Goal: Entertainment & Leisure: Browse casually

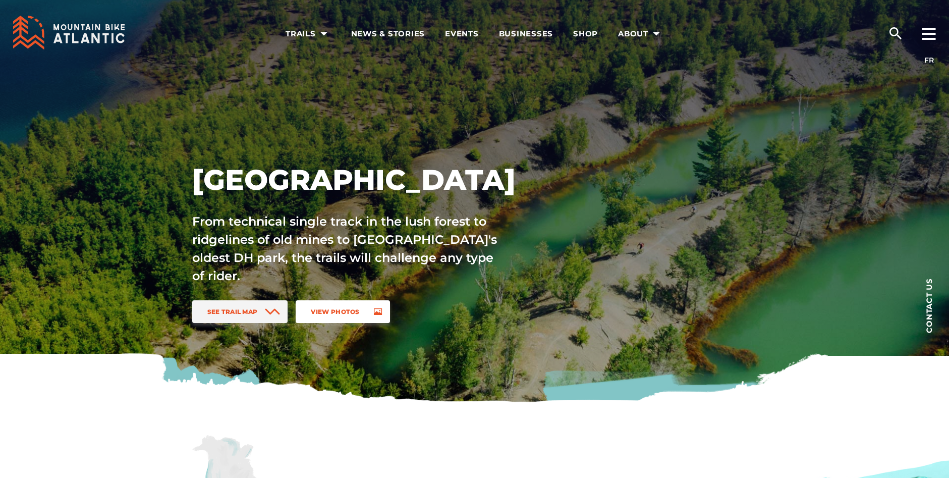
click at [332, 316] on link "View Photos" at bounding box center [343, 311] width 94 height 23
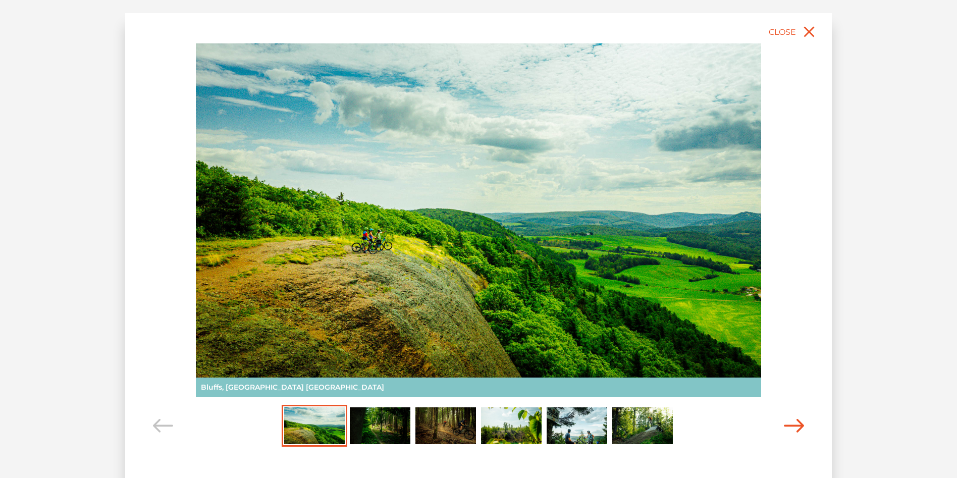
click at [802, 425] on icon "Carousel Navigation" at bounding box center [794, 426] width 20 height 14
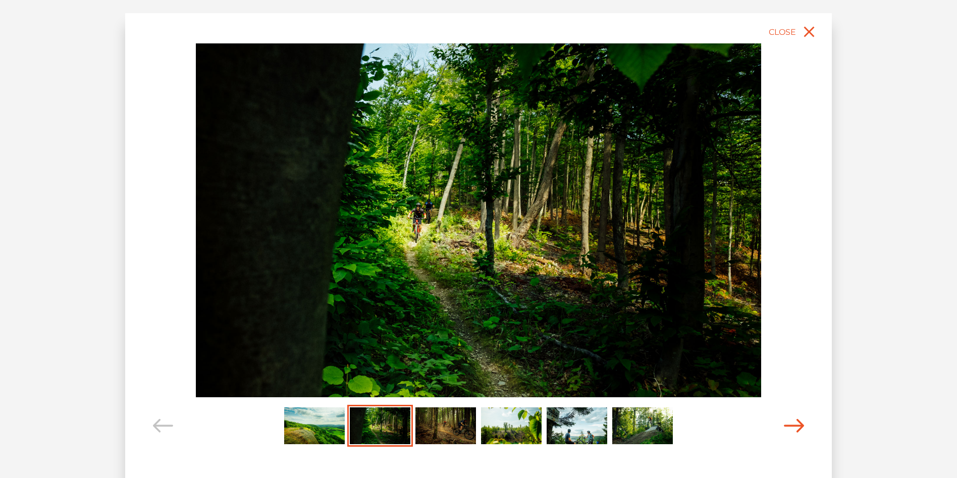
click at [802, 425] on icon "Carousel Navigation" at bounding box center [794, 426] width 20 height 14
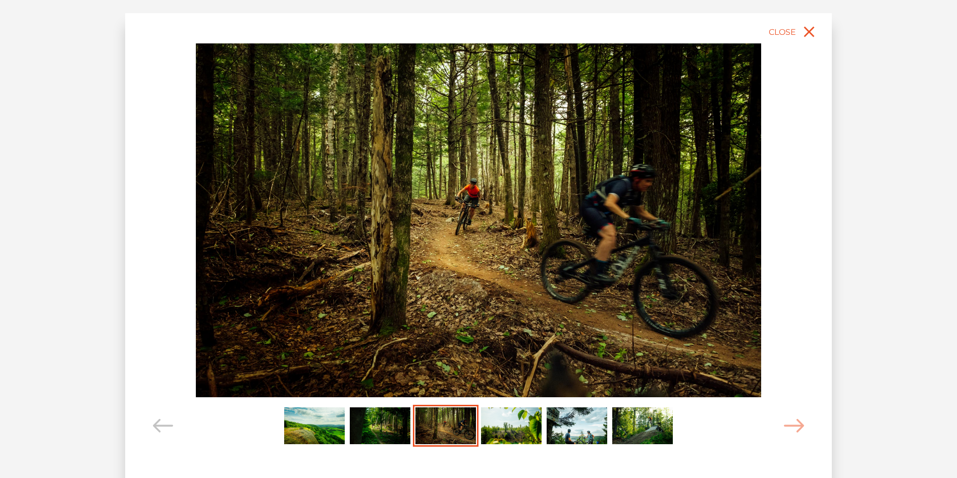
click at [616, 219] on img at bounding box center [478, 220] width 565 height 354
click at [804, 425] on icon "Carousel Navigation" at bounding box center [794, 426] width 20 height 14
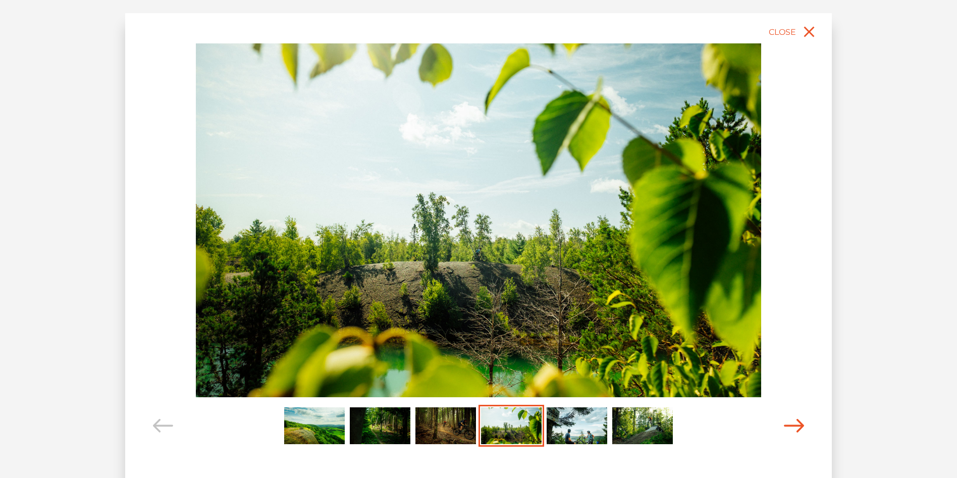
click at [800, 426] on icon "Carousel Navigation" at bounding box center [794, 426] width 20 height 14
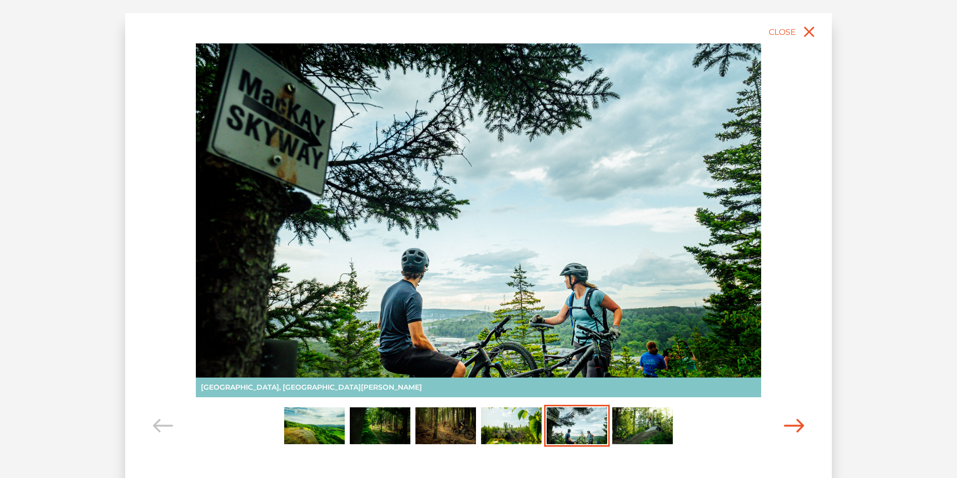
click at [800, 426] on icon "Carousel Navigation" at bounding box center [794, 426] width 20 height 14
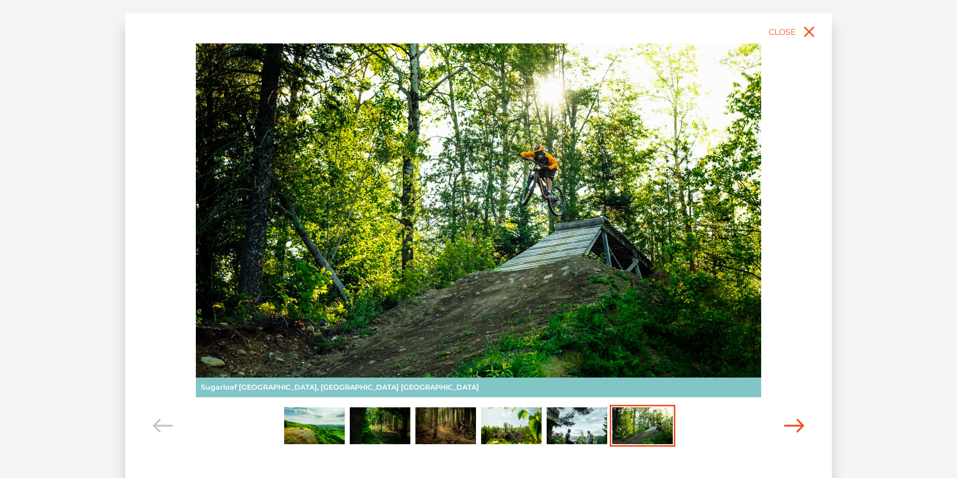
click at [794, 422] on icon "Carousel Navigation" at bounding box center [794, 426] width 20 height 14
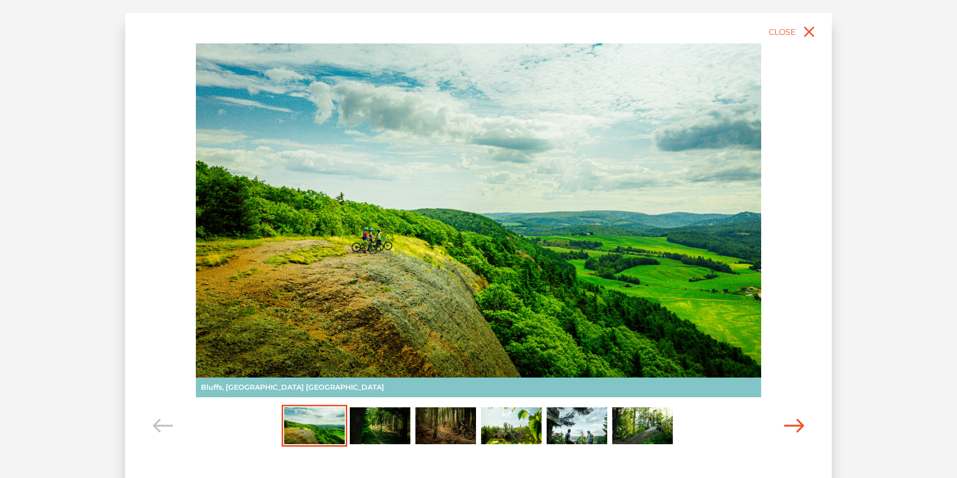
click at [792, 421] on icon "Carousel Navigation" at bounding box center [794, 426] width 20 height 14
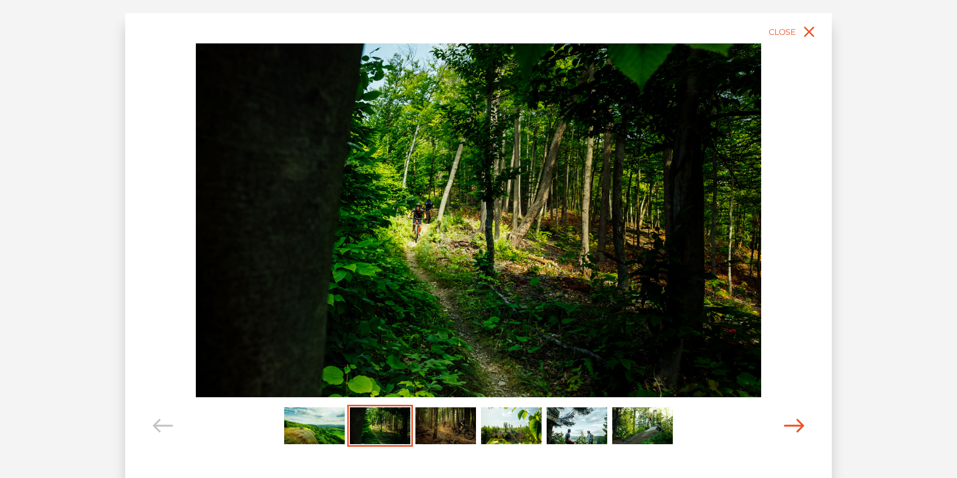
click at [792, 421] on icon "Carousel Navigation" at bounding box center [794, 426] width 20 height 14
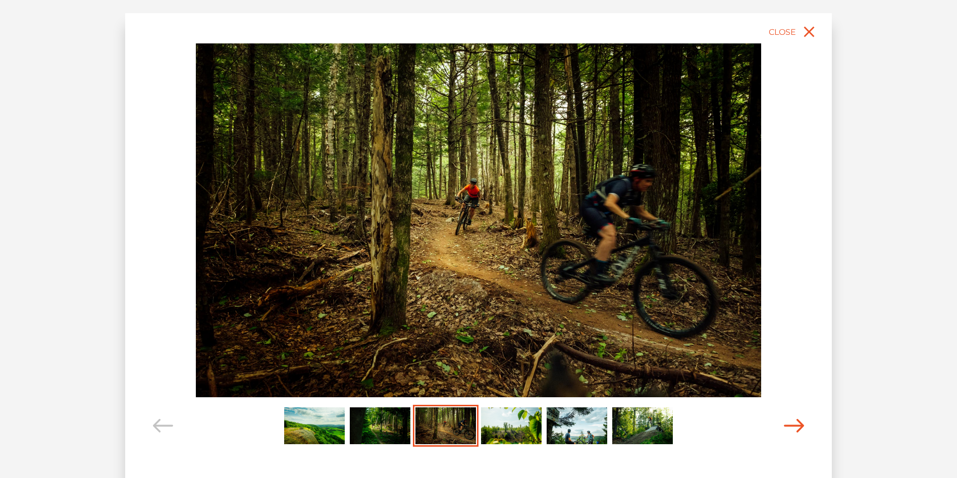
click at [792, 421] on icon "Carousel Navigation" at bounding box center [794, 426] width 20 height 14
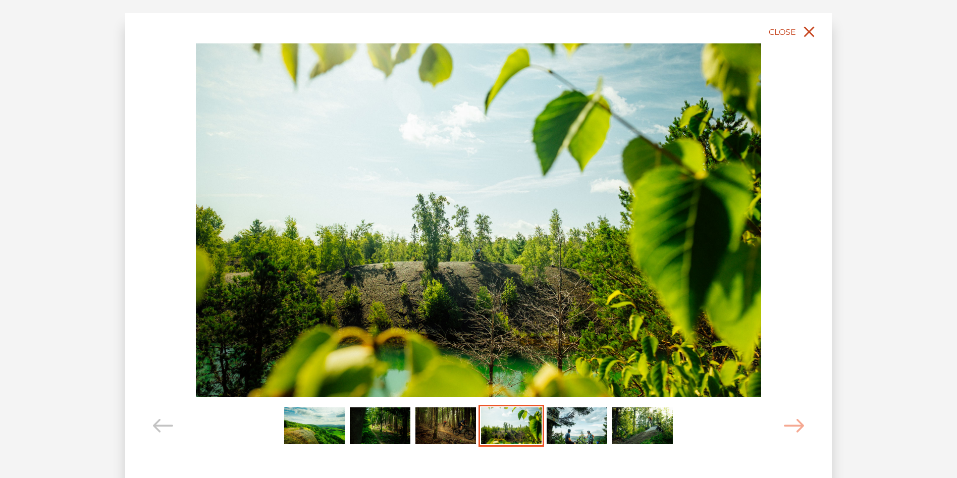
click at [808, 29] on icon "close" at bounding box center [809, 32] width 18 height 18
